Goal: Browse casually

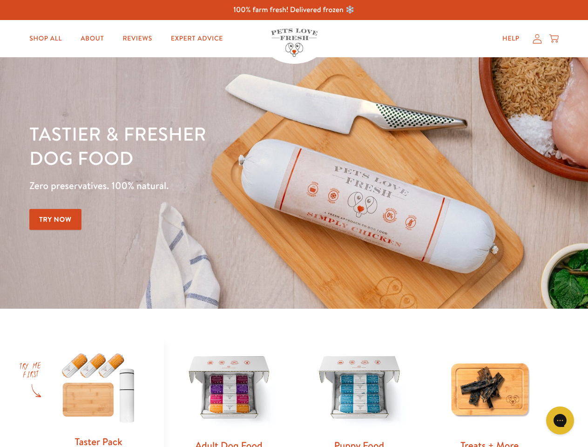
click at [294, 224] on div "Tastier & fresher dog food Zero preservatives. 100% natural. Try Now" at bounding box center [205, 183] width 353 height 123
click at [560, 421] on icon "Open gorgias live chat" at bounding box center [560, 420] width 9 height 9
